Goal: Communication & Community: Answer question/provide support

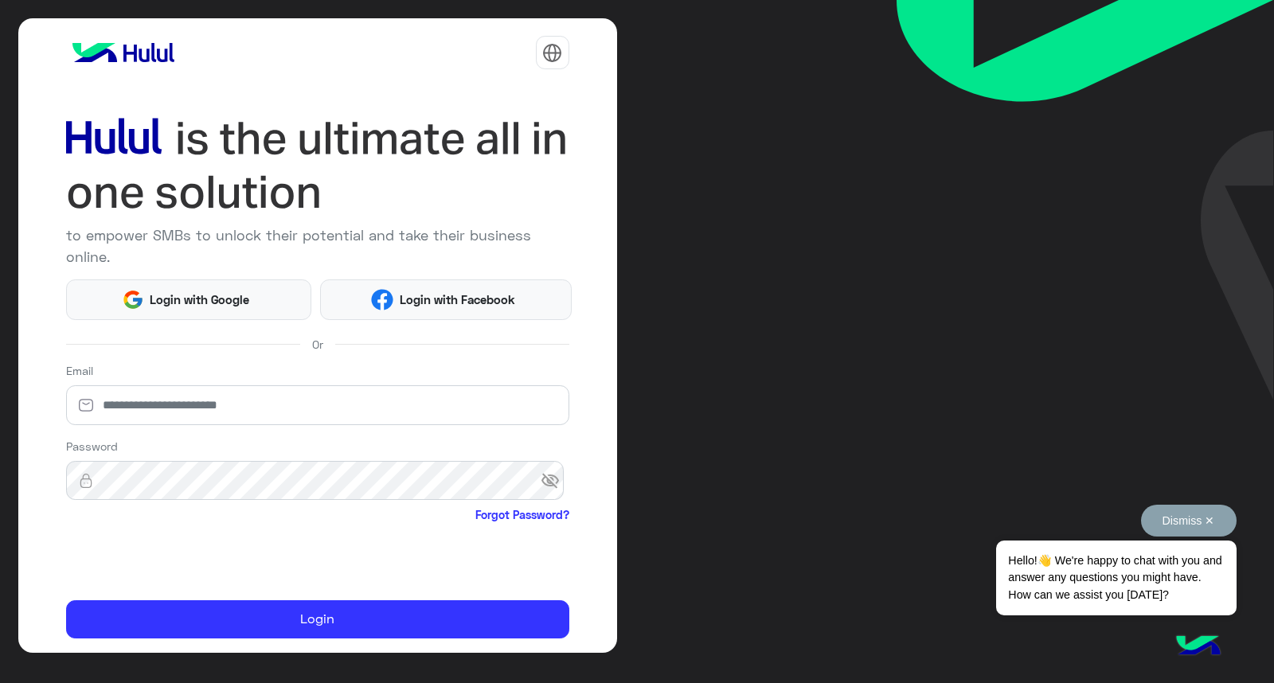
click at [1185, 513] on button "Dismiss ✕" at bounding box center [1189, 521] width 96 height 32
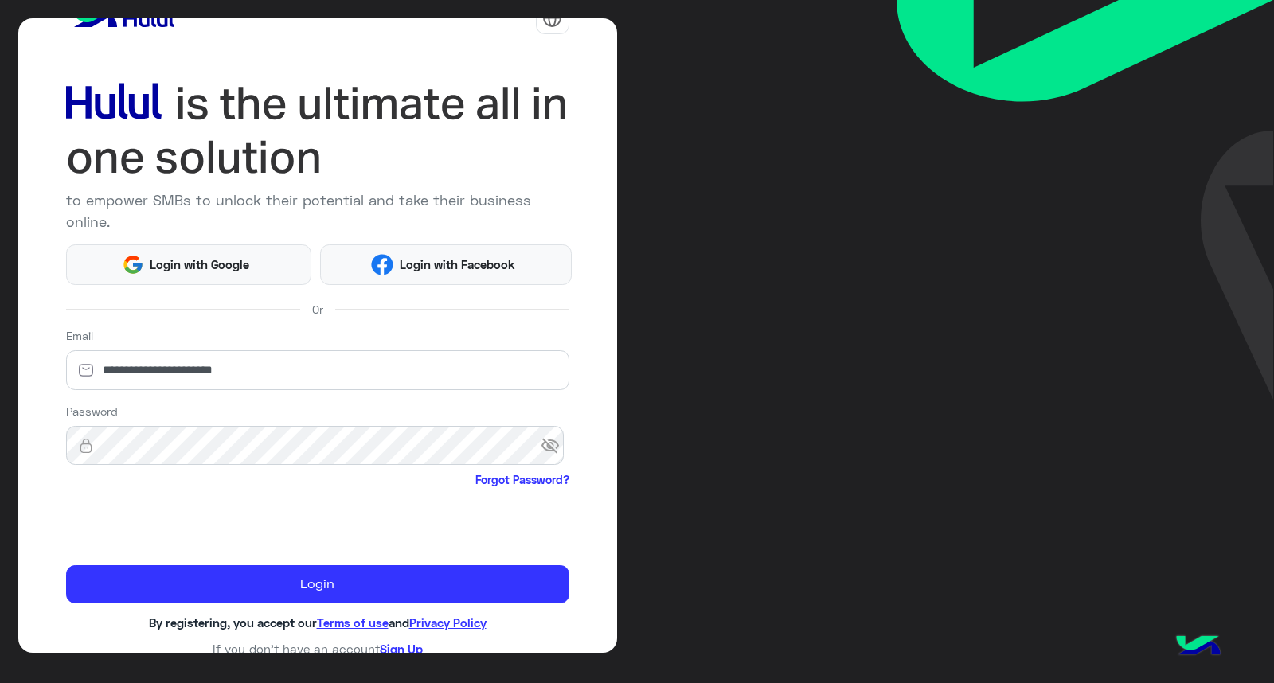
scroll to position [48, 0]
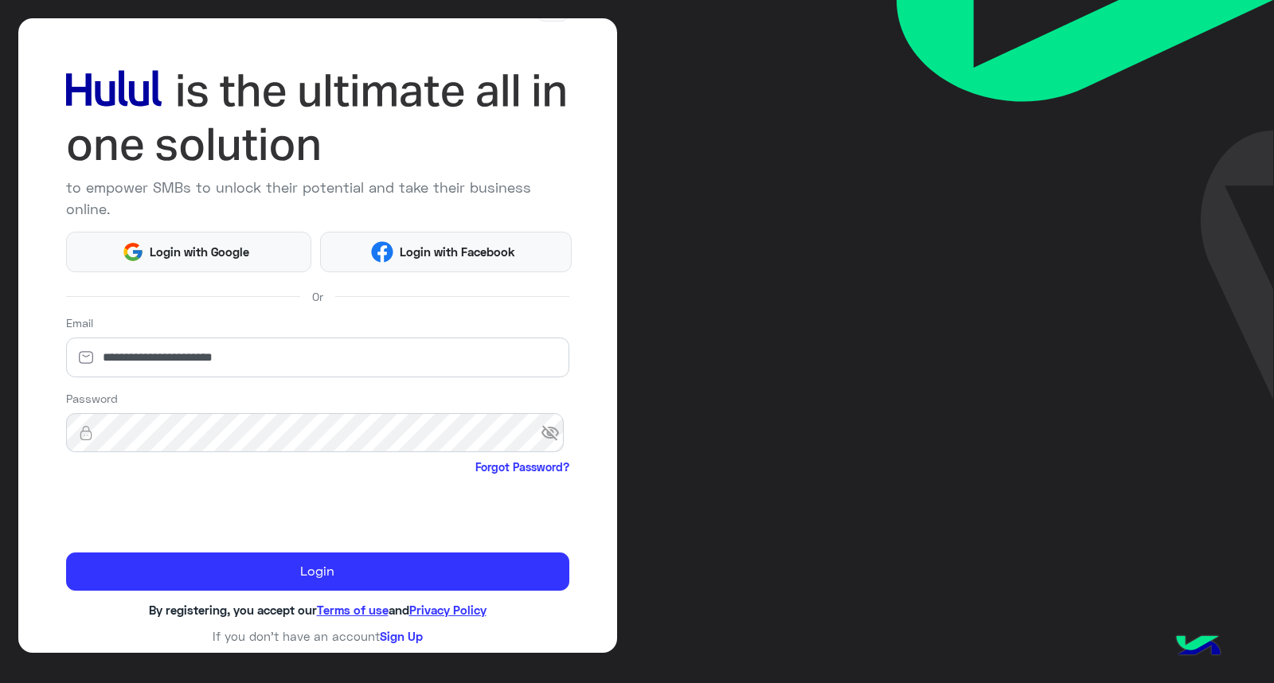
click at [364, 334] on div "**********" at bounding box center [317, 349] width 503 height 69
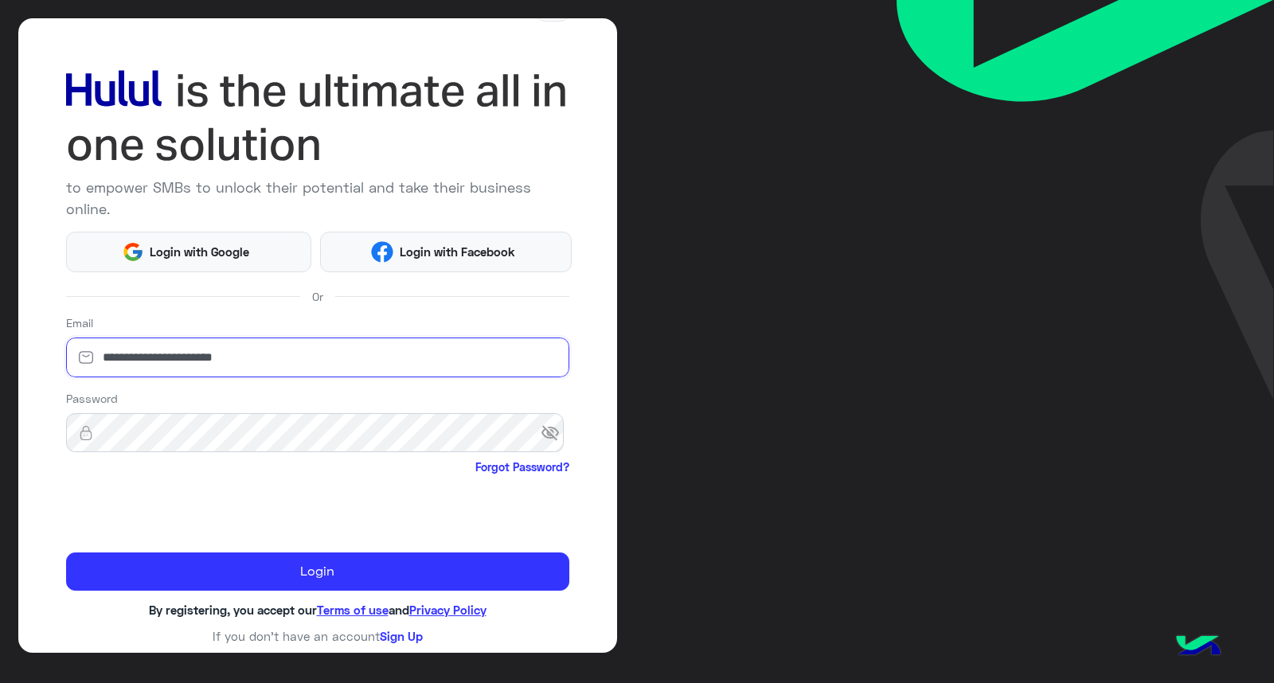
click at [353, 361] on input "**********" at bounding box center [317, 358] width 503 height 40
paste input "*"
type input "**********"
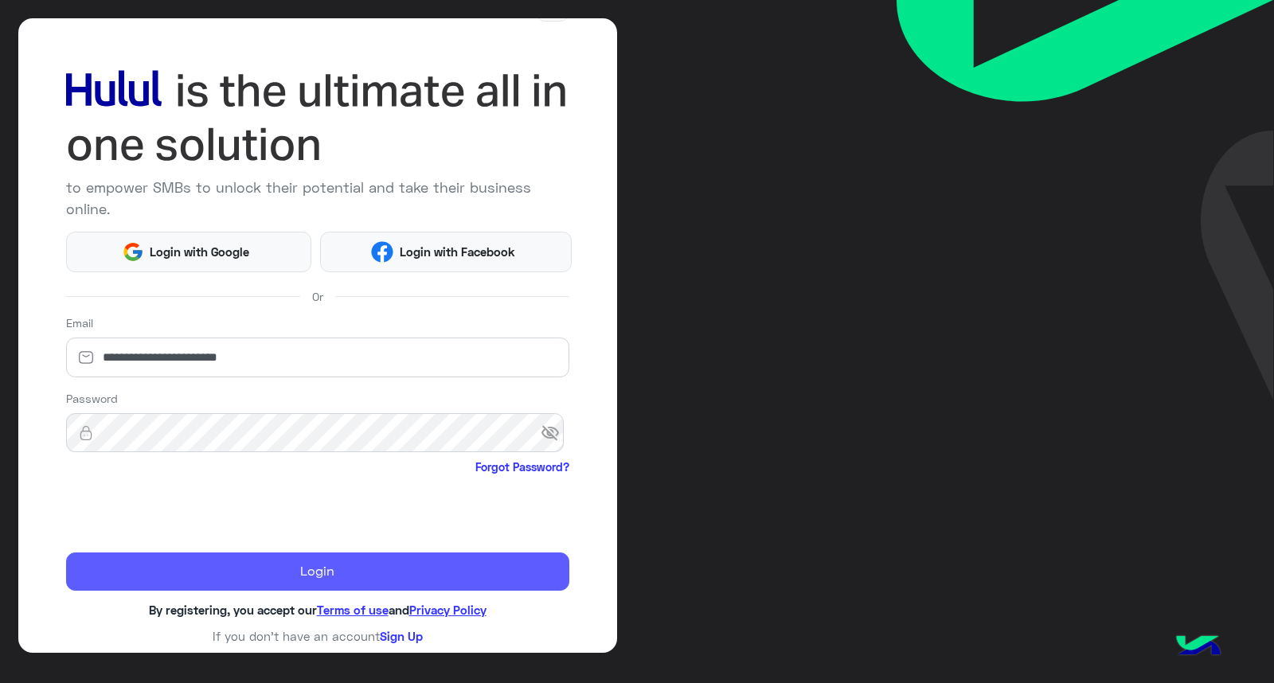
click at [390, 572] on button "Login" at bounding box center [317, 572] width 503 height 38
click at [391, 573] on button "Login" at bounding box center [317, 572] width 503 height 38
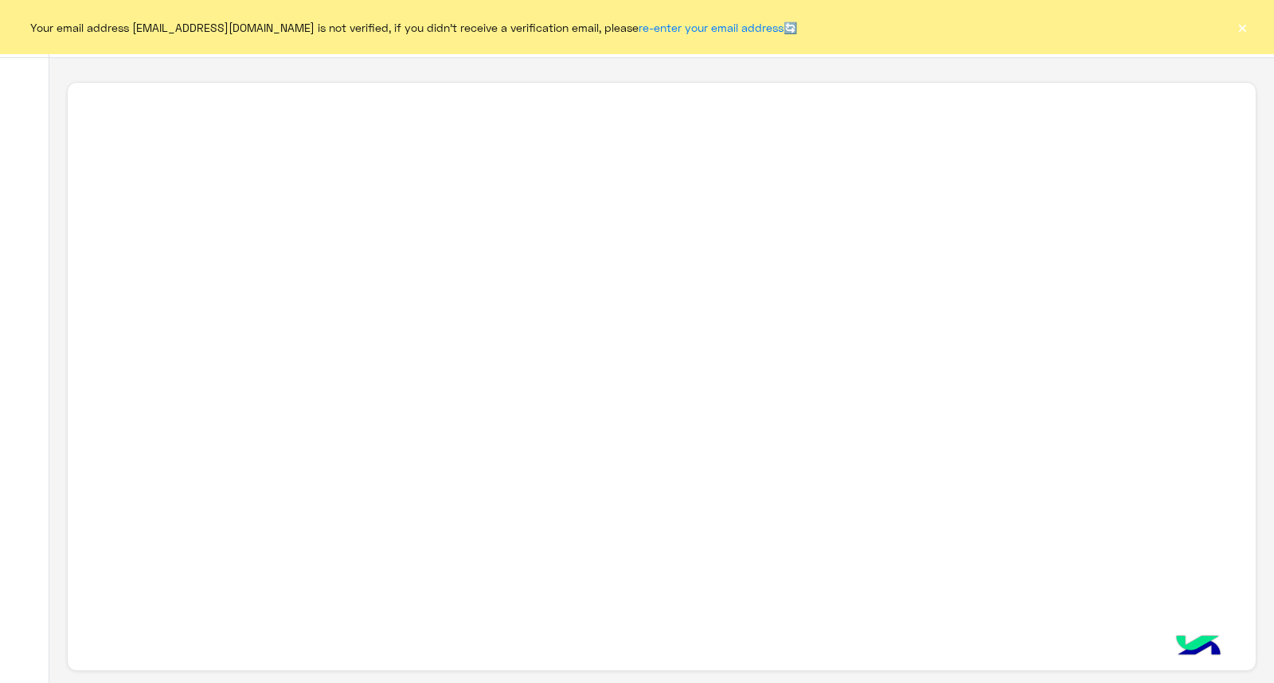
click at [1251, 25] on div "Your email address [EMAIL_ADDRESS][DOMAIN_NAME] is not verified, if you didn't …" at bounding box center [637, 27] width 1274 height 54
click at [1236, 25] on button "×" at bounding box center [1242, 27] width 16 height 16
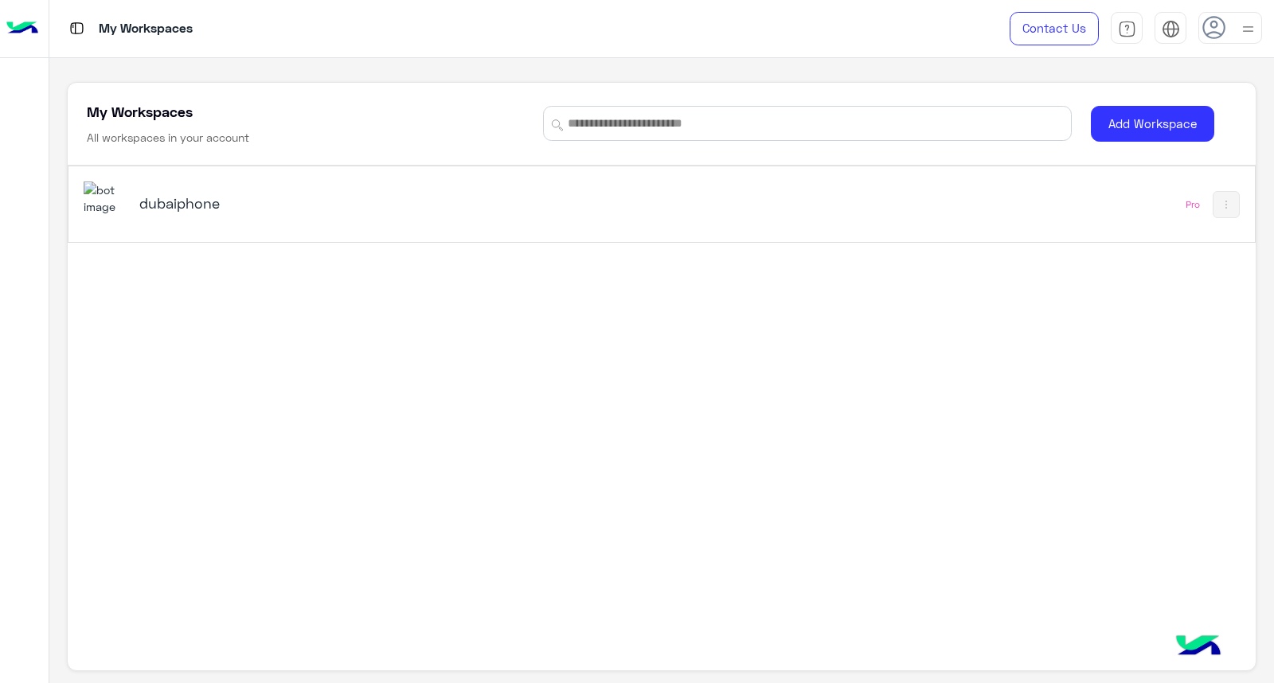
click at [608, 221] on div "dubaiphone" at bounding box center [431, 205] width 694 height 46
click at [608, 211] on div "dubaiphone" at bounding box center [431, 205] width 694 height 46
click at [608, 216] on div "dubaiphone" at bounding box center [431, 205] width 694 height 46
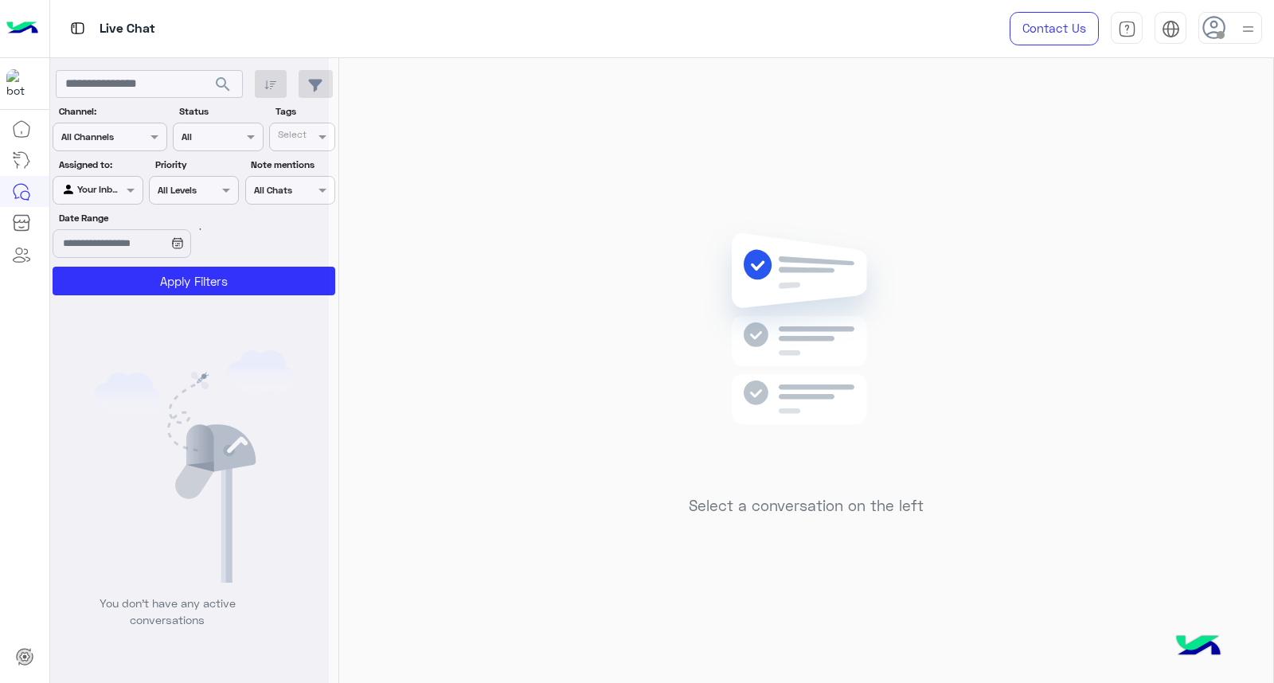
click at [1246, 25] on img at bounding box center [1248, 29] width 20 height 20
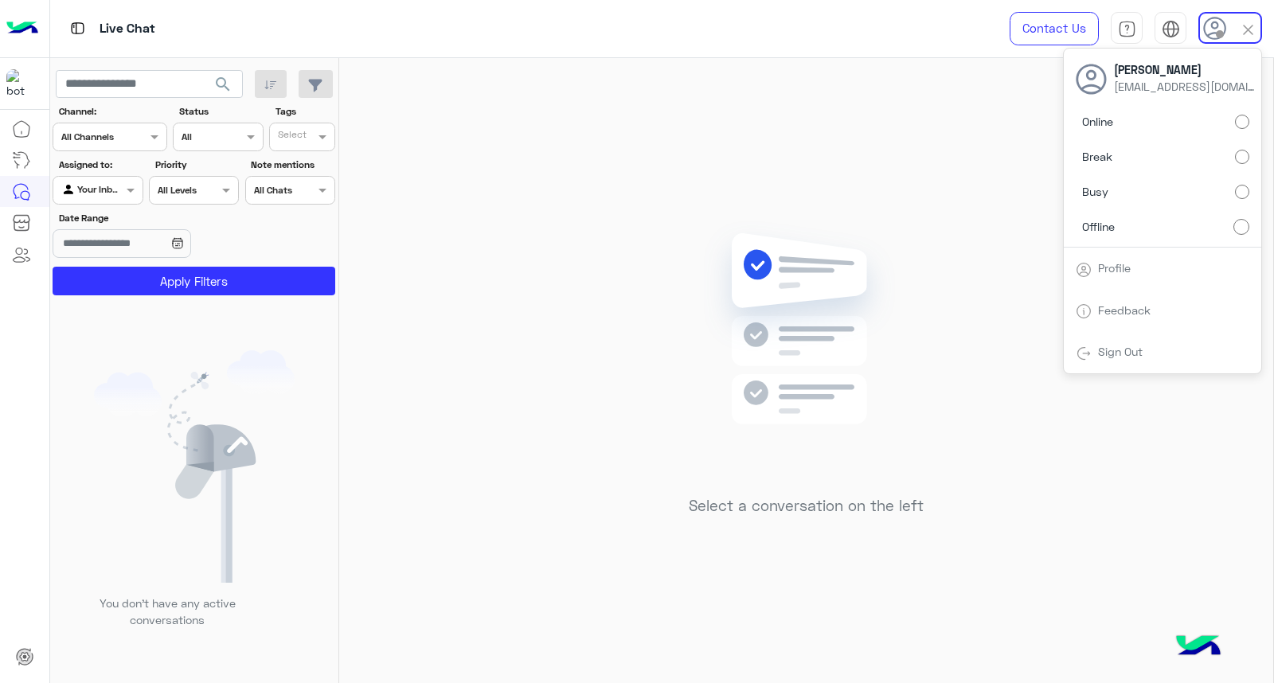
click at [1172, 115] on label "Online" at bounding box center [1163, 122] width 174 height 29
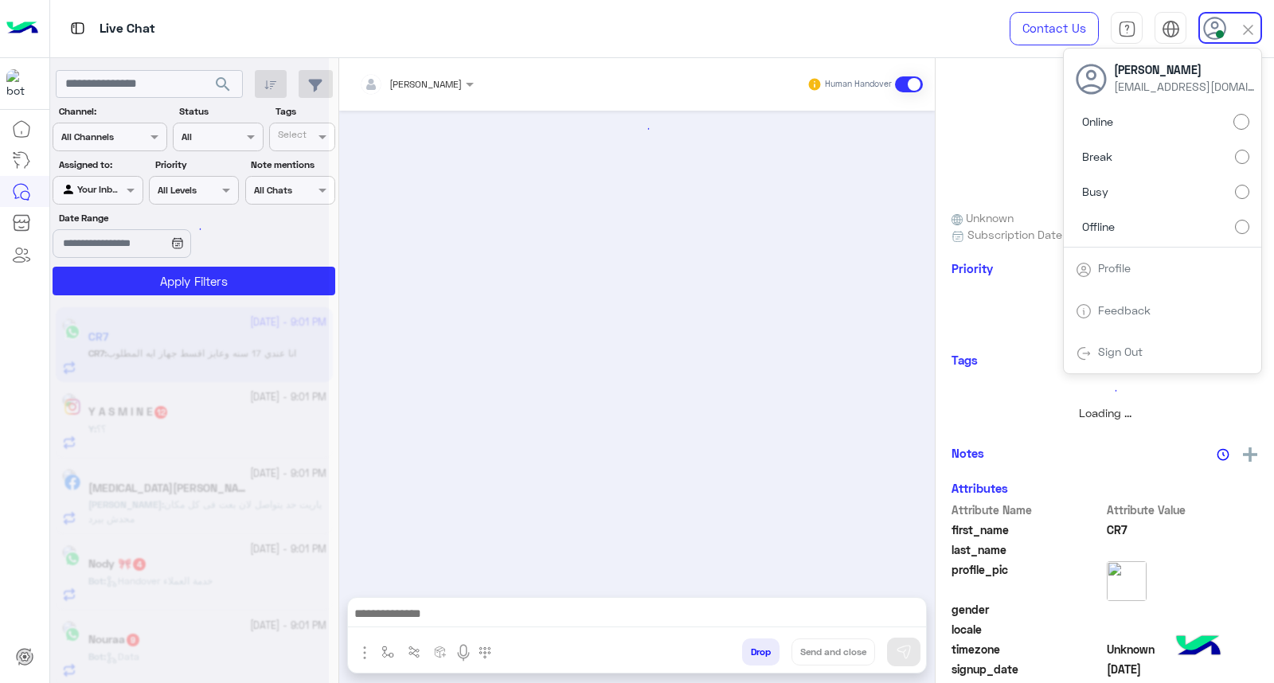
click at [830, 295] on div at bounding box center [637, 346] width 596 height 471
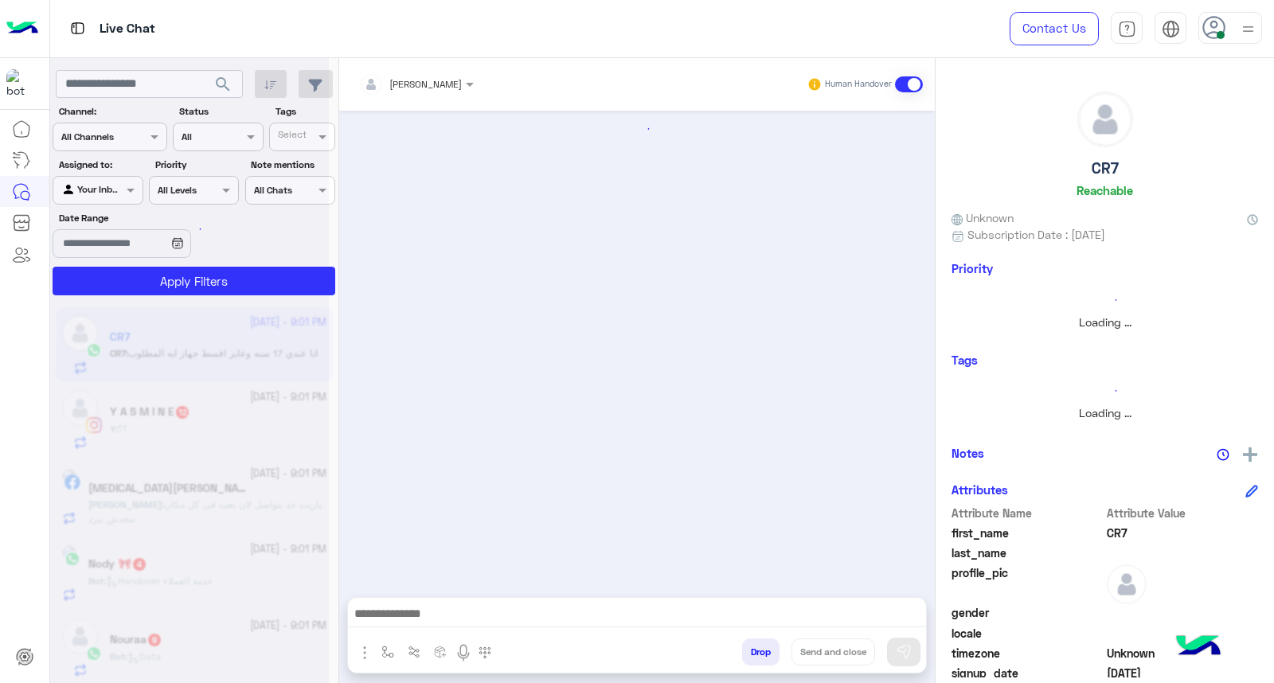
drag, startPoint x: 204, startPoint y: 85, endPoint x: 236, endPoint y: 88, distance: 31.9
click at [236, 88] on div at bounding box center [189, 347] width 279 height 683
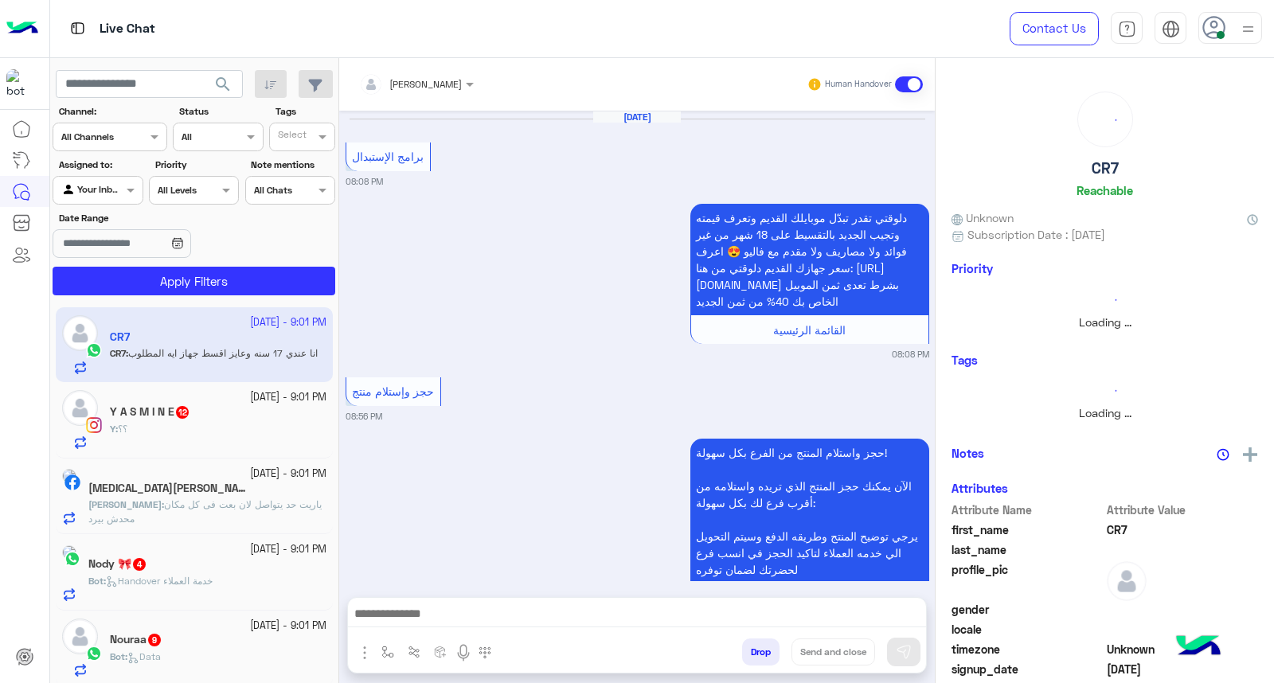
scroll to position [1880, 0]
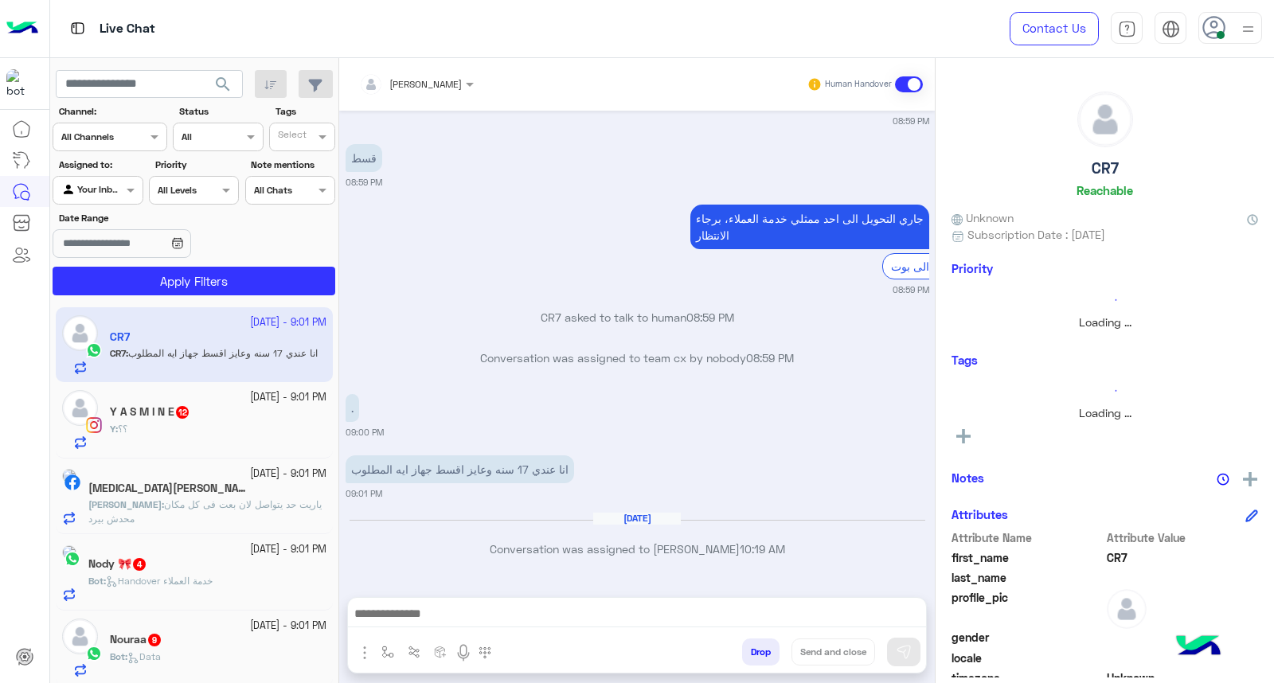
click at [236, 88] on button "search" at bounding box center [223, 87] width 39 height 34
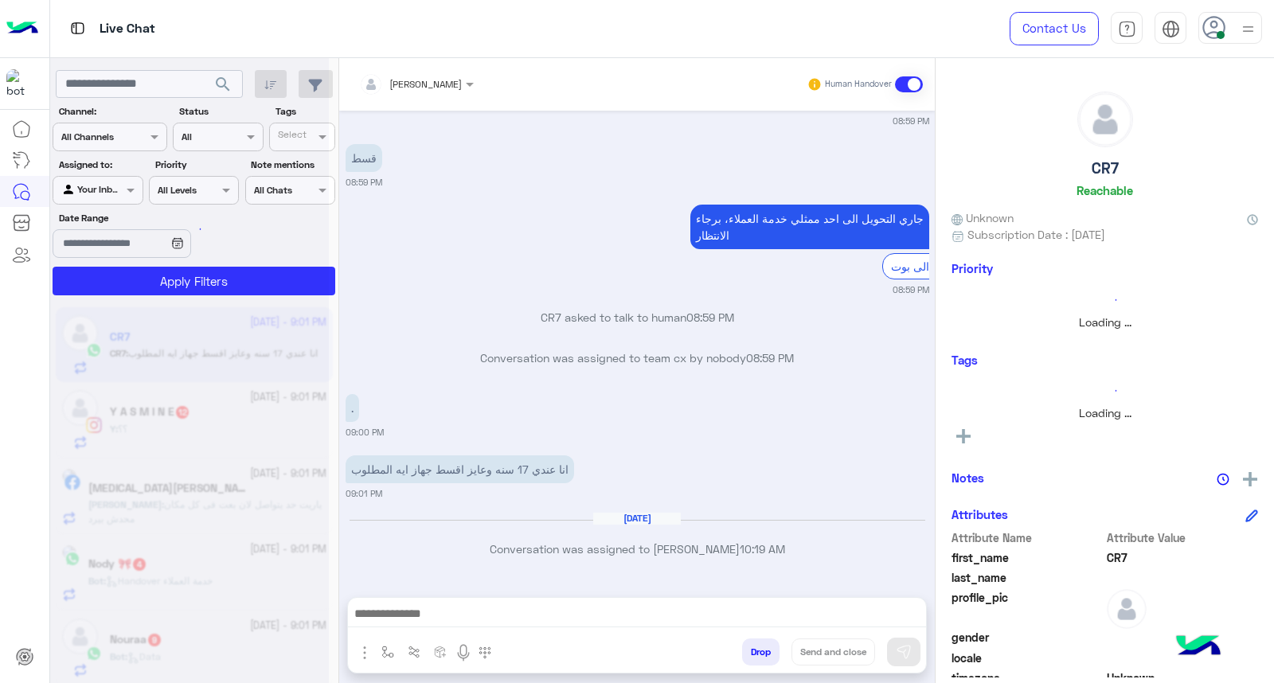
click at [236, 88] on div at bounding box center [189, 347] width 279 height 683
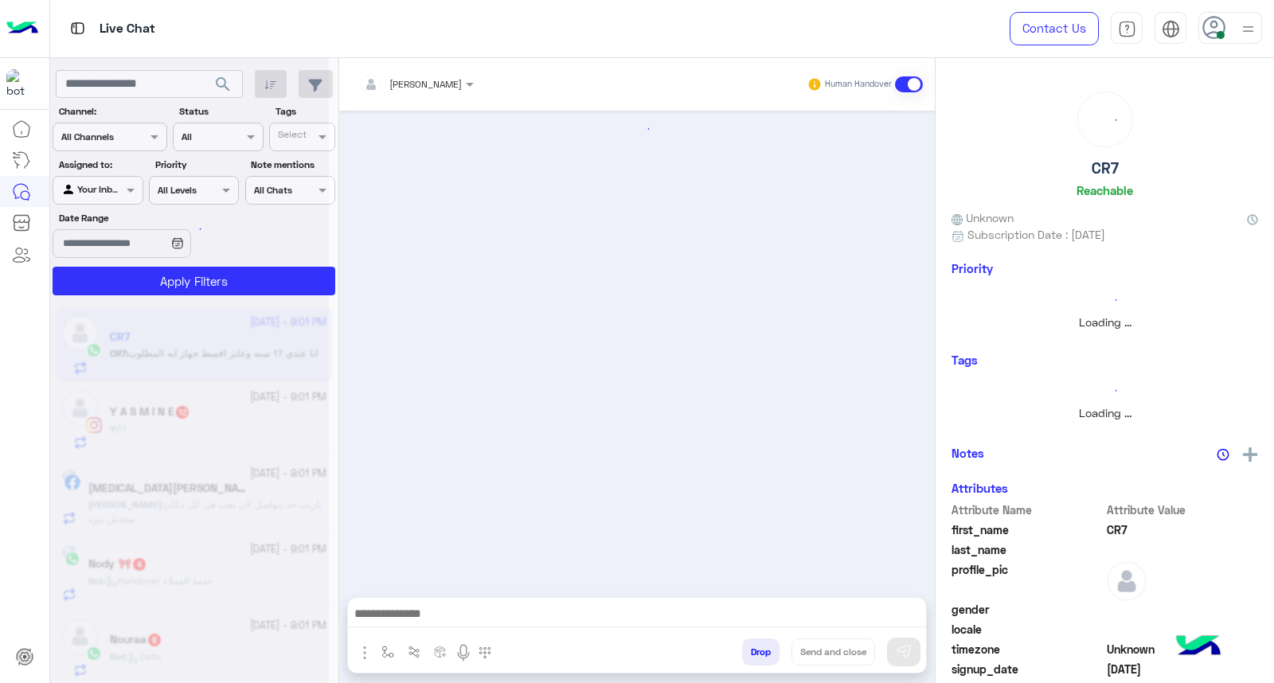
click at [236, 88] on div at bounding box center [189, 347] width 279 height 683
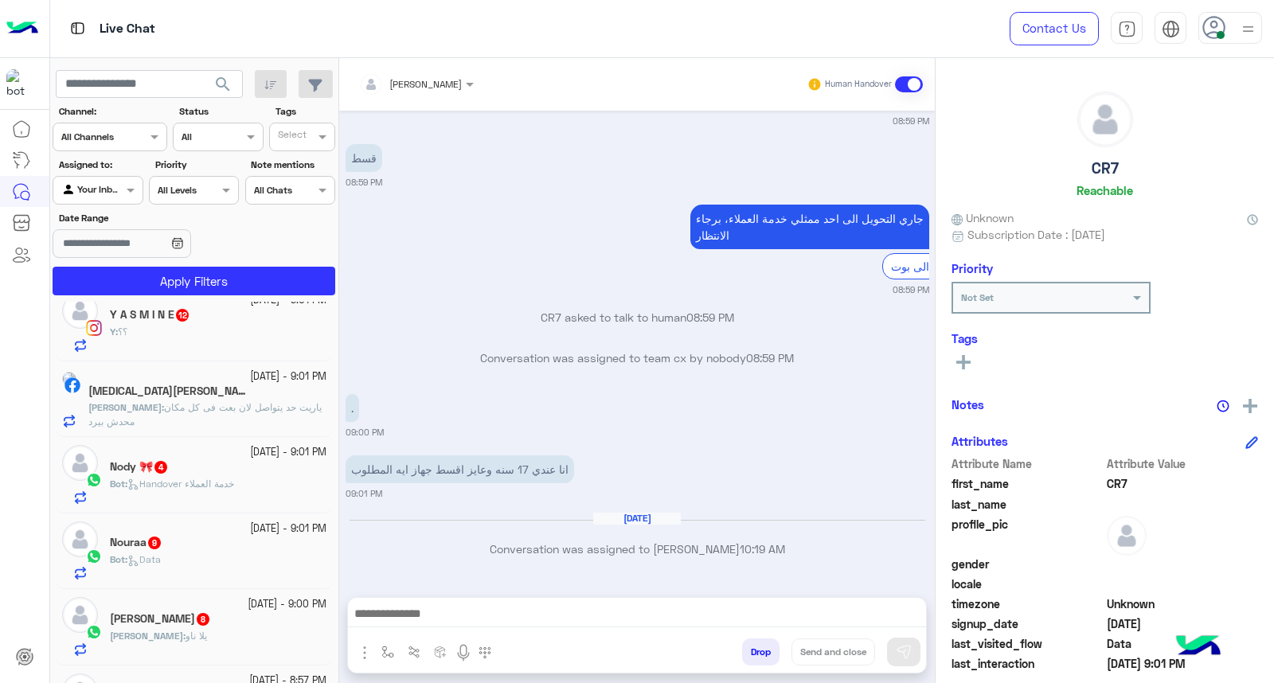
scroll to position [385, 0]
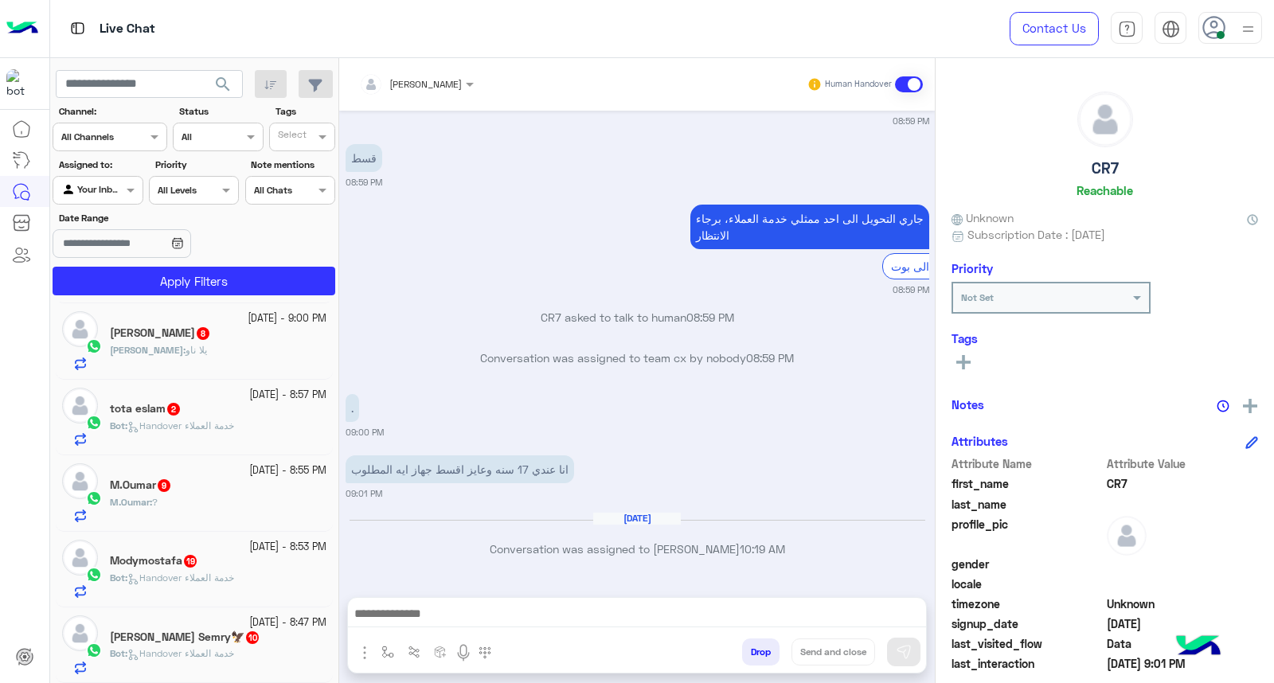
click at [512, 236] on div "جاري التحويل الى احد ممثلي خدمة العملاء، برجاء الانتظار الرجوع الى بوت 08:59 PM" at bounding box center [638, 249] width 584 height 96
click at [1215, 21] on use at bounding box center [1214, 27] width 23 height 23
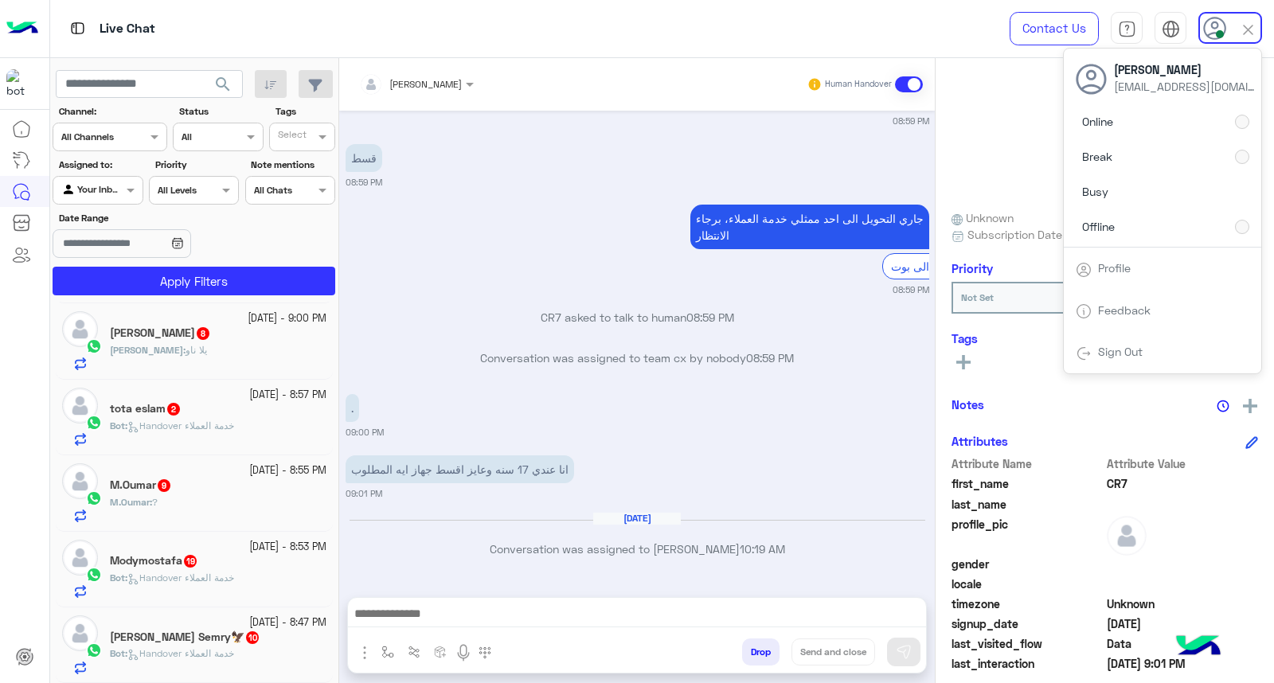
click at [225, 91] on span "search" at bounding box center [222, 84] width 19 height 19
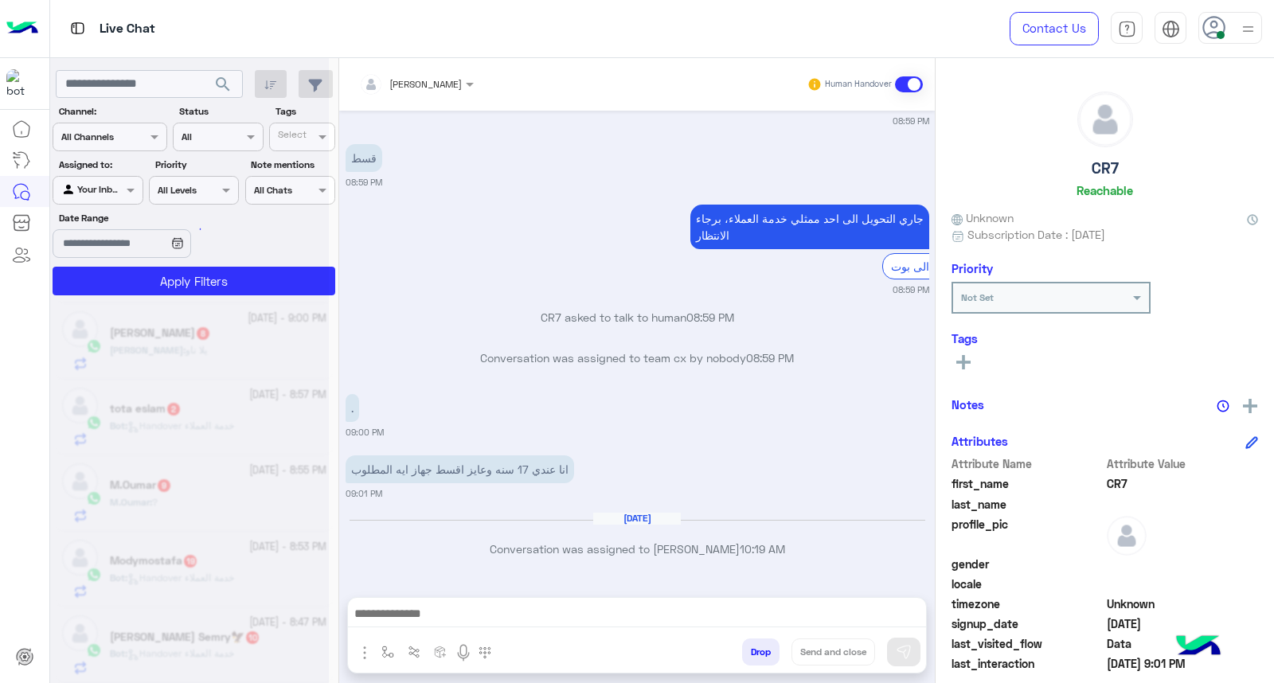
click at [225, 91] on div at bounding box center [189, 347] width 279 height 683
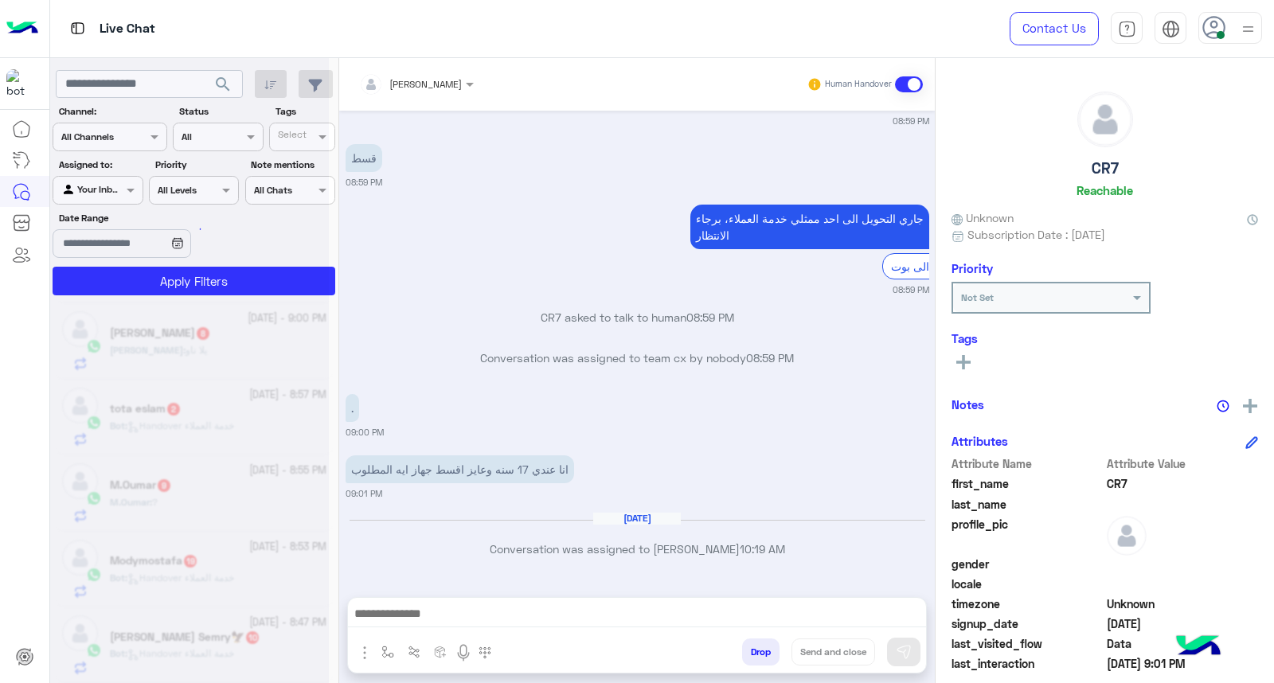
click at [225, 91] on div at bounding box center [189, 347] width 279 height 683
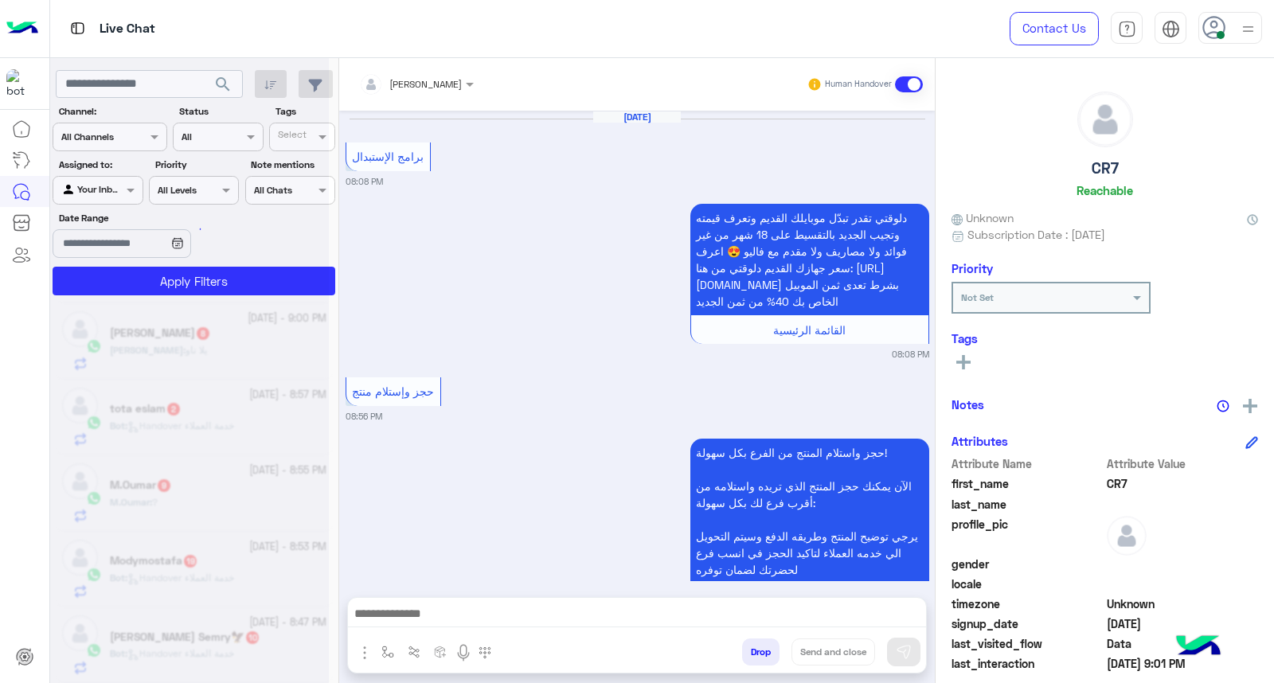
click at [225, 91] on div at bounding box center [189, 347] width 279 height 683
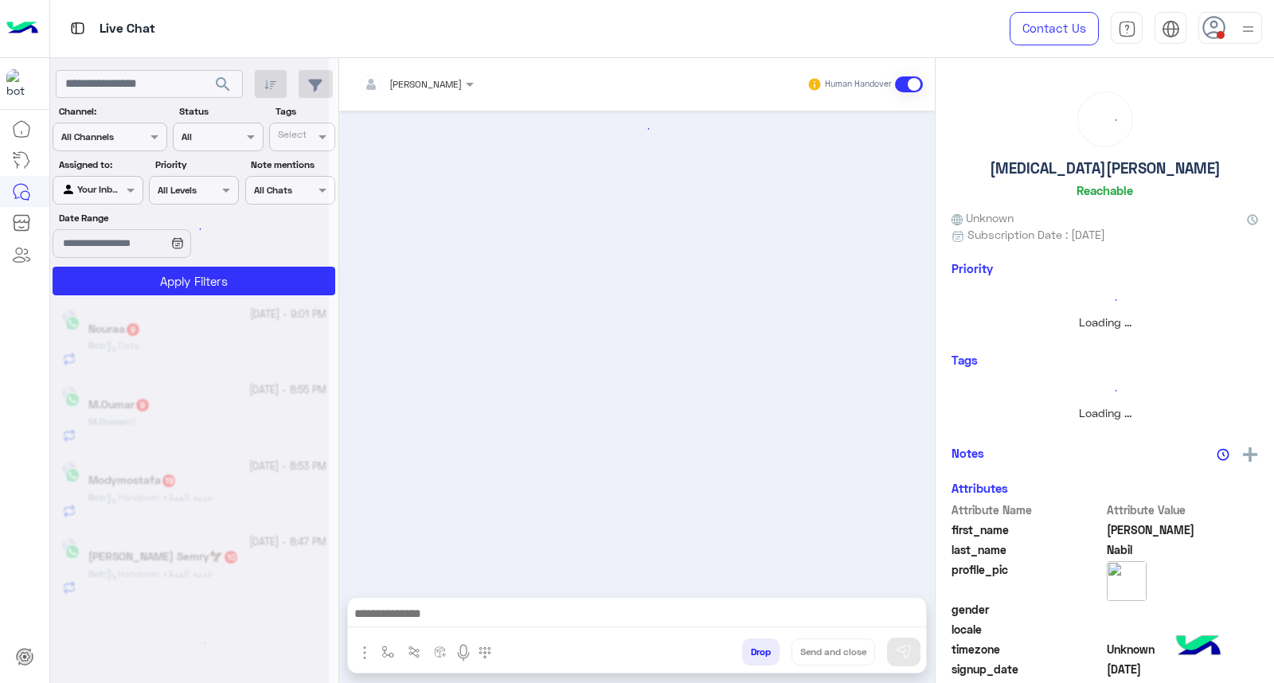
click at [225, 91] on div at bounding box center [189, 347] width 279 height 683
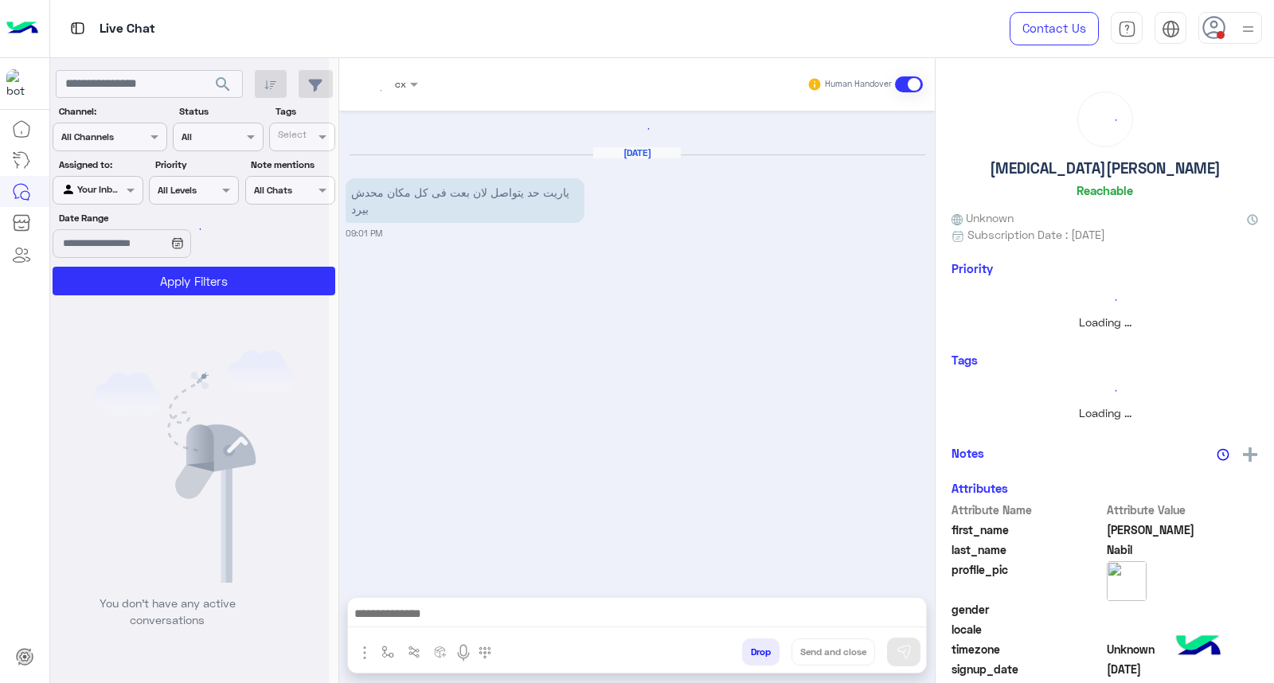
click at [225, 91] on div at bounding box center [189, 347] width 279 height 683
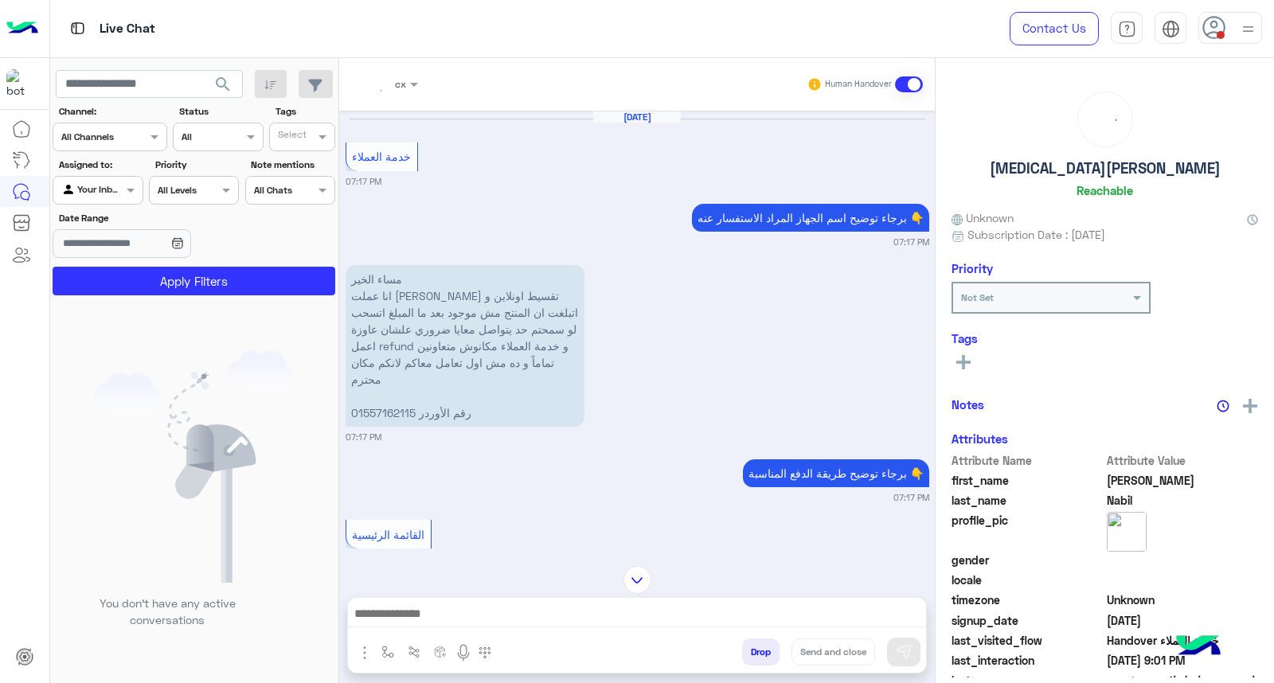
scroll to position [4031, 0]
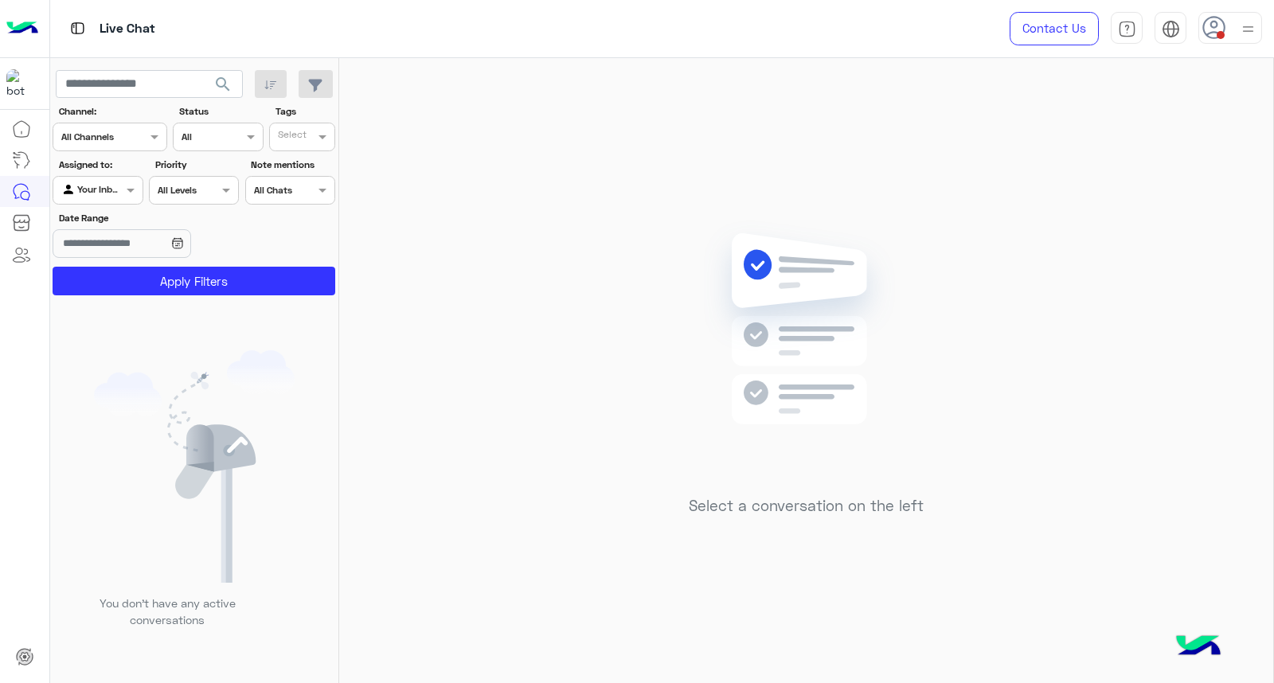
click at [1237, 233] on div "Select a conversation on the left" at bounding box center [806, 374] width 934 height 632
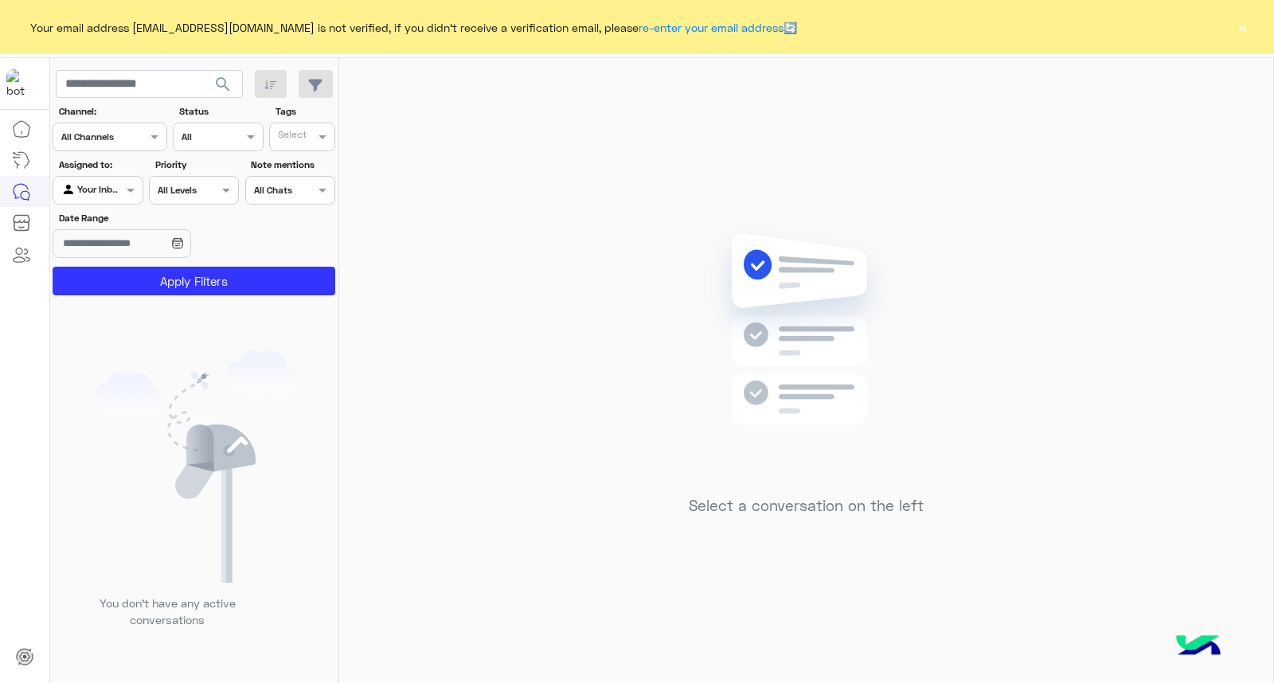
drag, startPoint x: 1236, startPoint y: 13, endPoint x: 1236, endPoint y: 25, distance: 12.7
click at [1236, 17] on div "Your email address [EMAIL_ADDRESS][DOMAIN_NAME] is not verified, if you didn't …" at bounding box center [637, 27] width 1274 height 54
click at [1236, 25] on button "×" at bounding box center [1242, 27] width 16 height 16
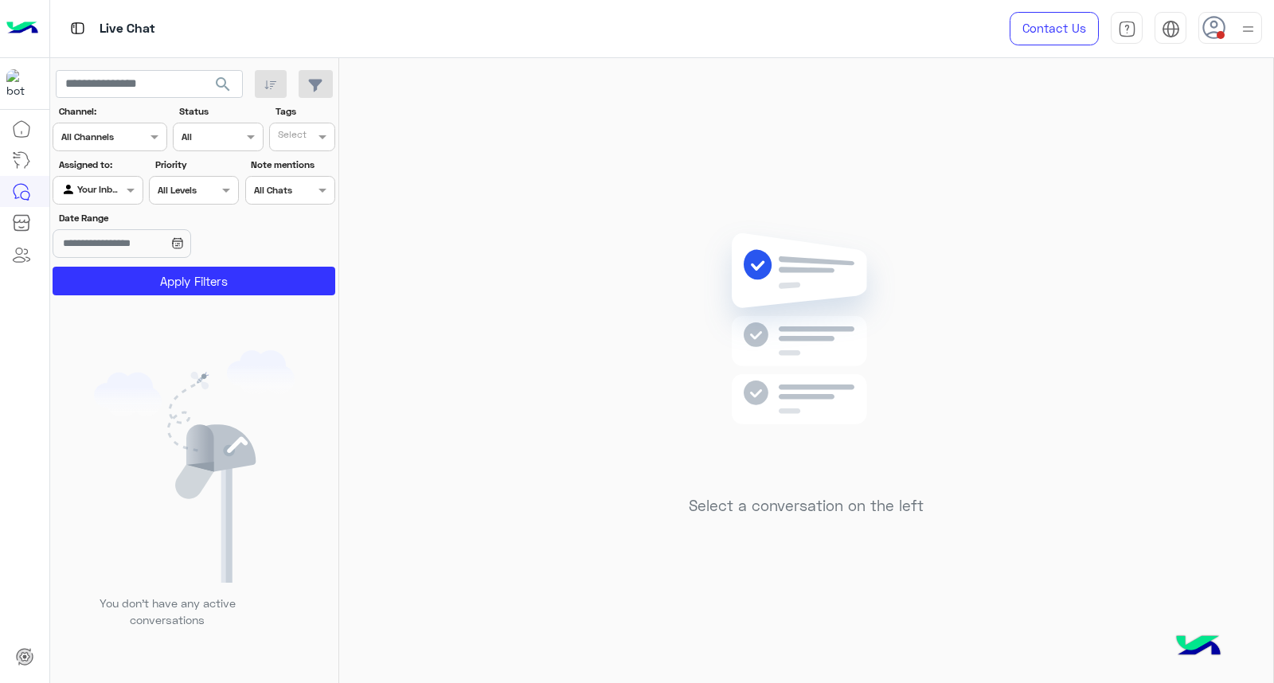
click at [1236, 25] on div at bounding box center [1231, 28] width 64 height 32
click at [1164, 104] on div "[PERSON_NAME] [EMAIL_ADDRESS][DOMAIN_NAME] Online Break Busy Offline Profile Fe…" at bounding box center [1162, 211] width 199 height 327
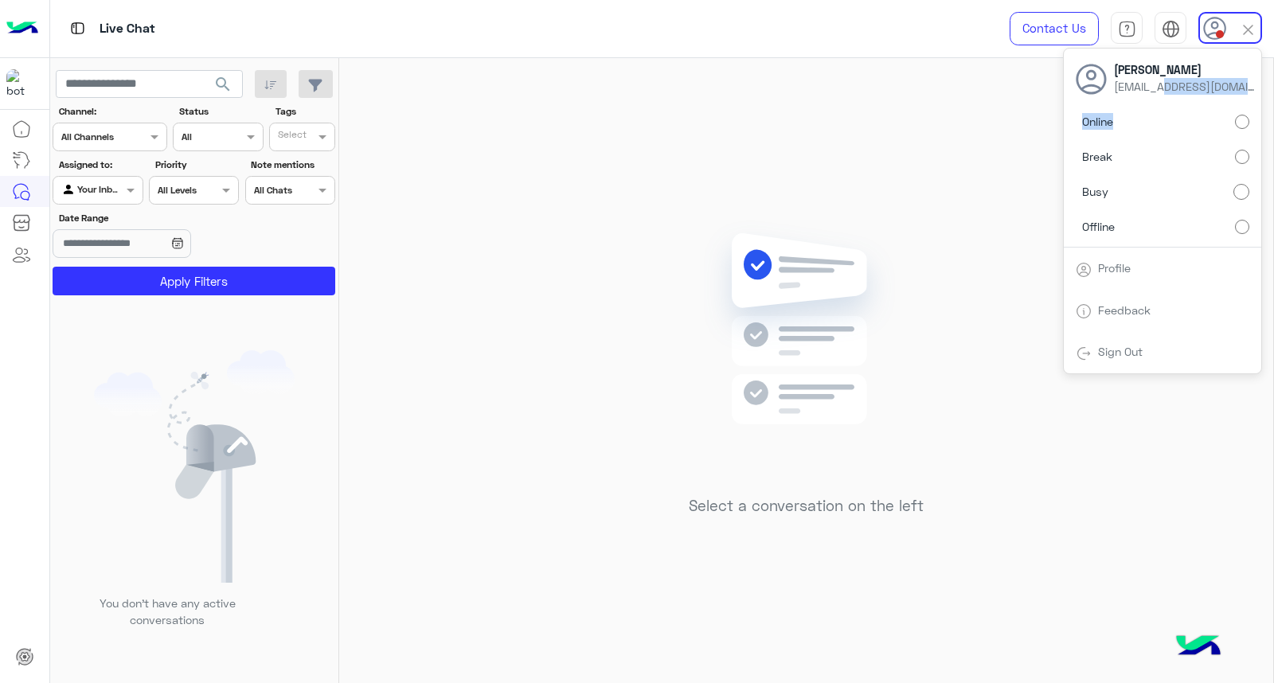
click at [1158, 133] on label "Online" at bounding box center [1163, 122] width 174 height 29
click at [631, 210] on div "Select a conversation on the left" at bounding box center [806, 374] width 934 height 632
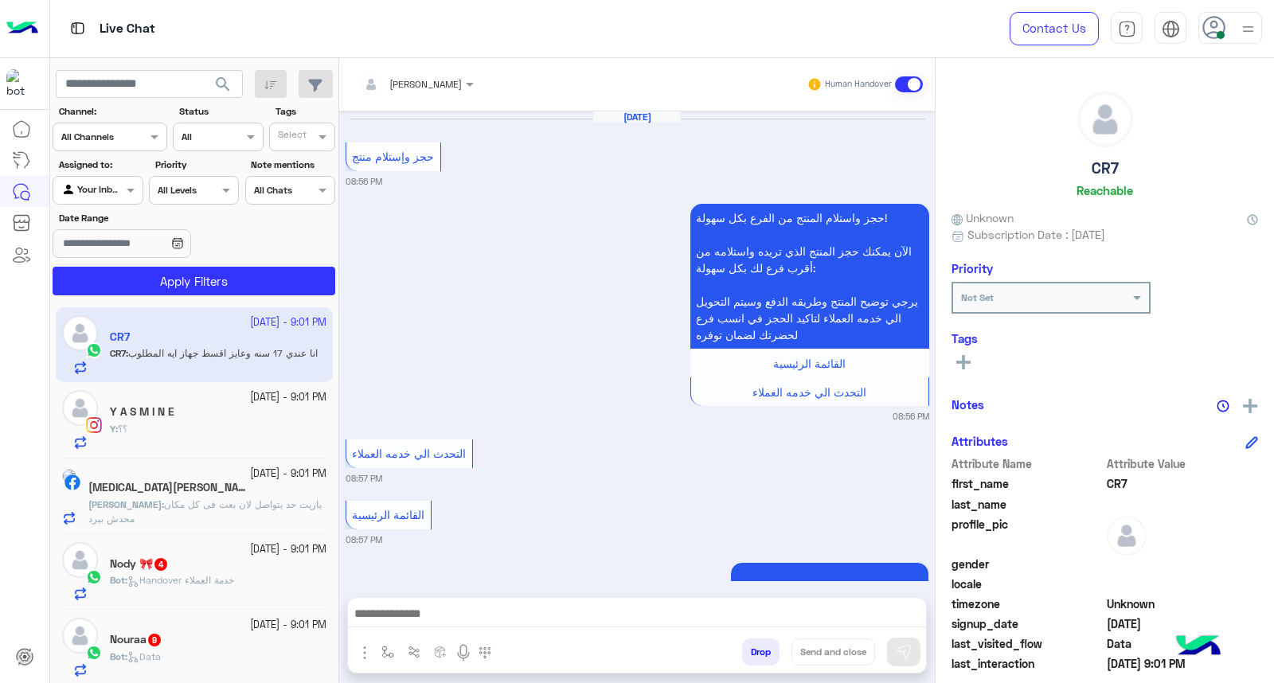
scroll to position [1706, 0]
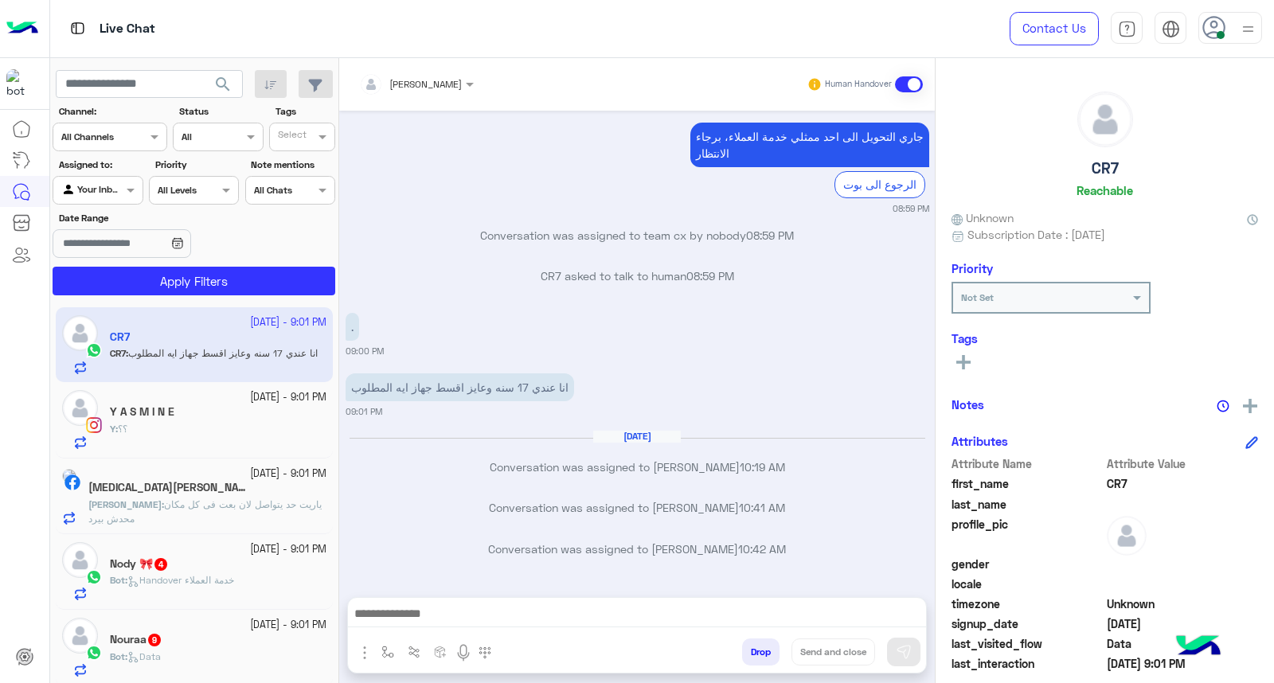
click at [1244, 32] on img at bounding box center [1248, 29] width 20 height 20
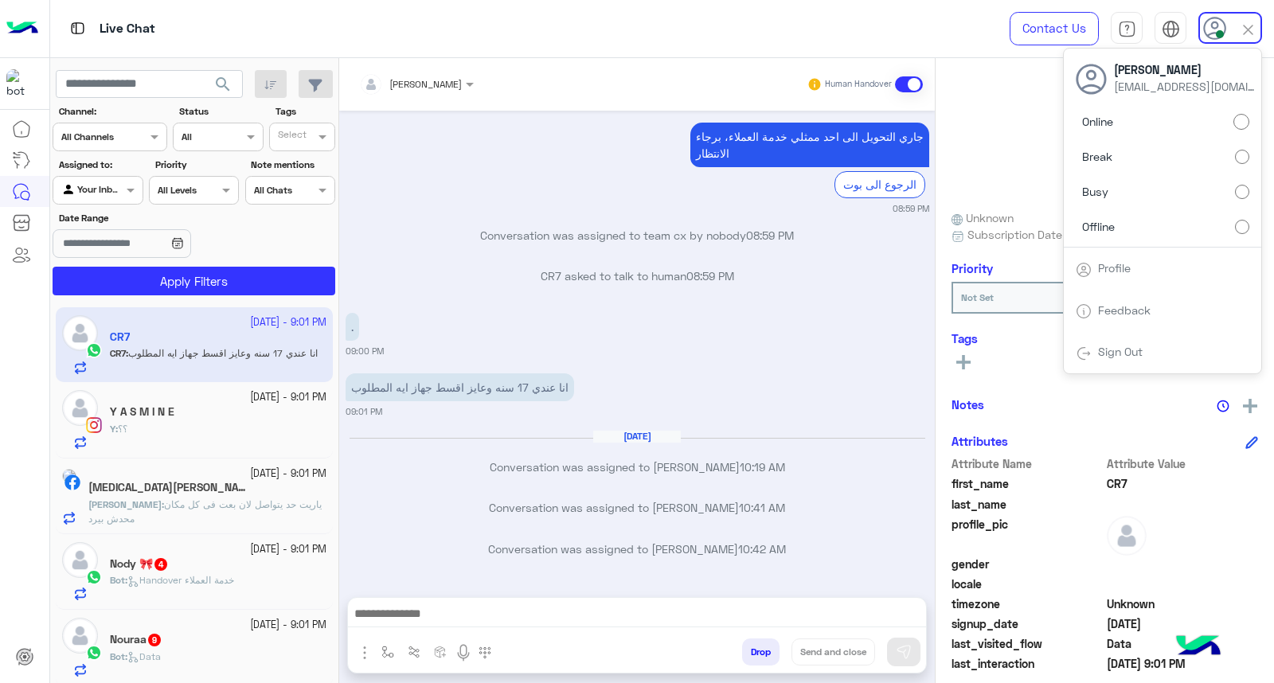
click at [1108, 183] on span "Busy" at bounding box center [1095, 191] width 26 height 17
